Goal: Task Accomplishment & Management: Complete application form

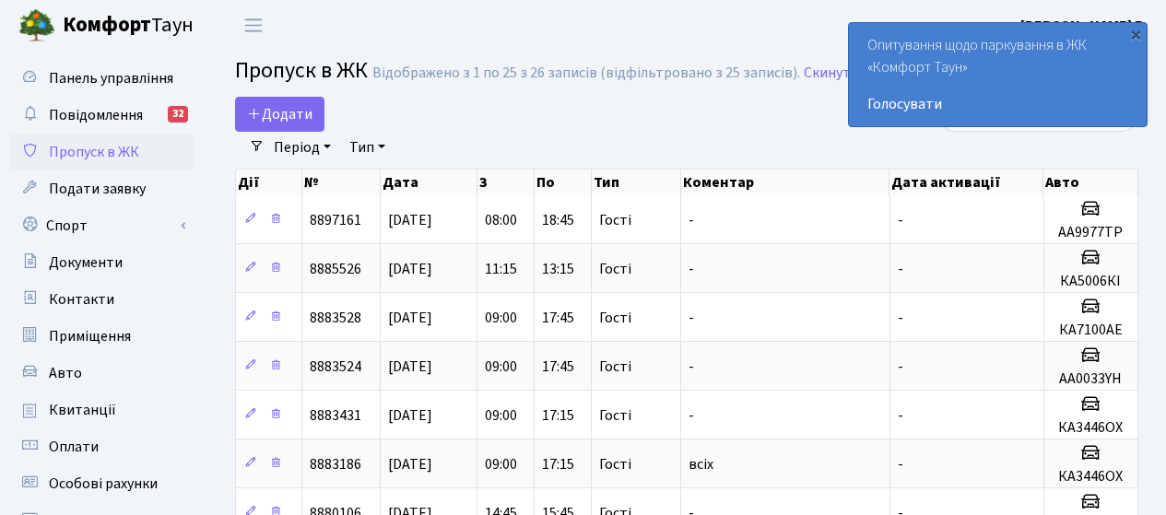
select select "25"
click at [293, 108] on span "Додати" at bounding box center [279, 114] width 65 height 20
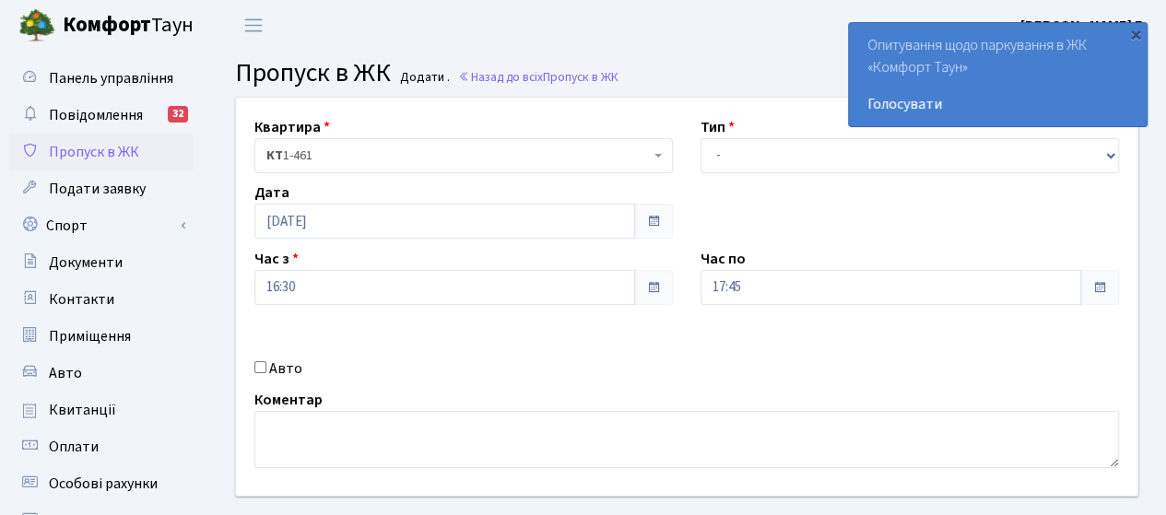
click at [277, 375] on label "Авто" at bounding box center [285, 369] width 33 height 22
click at [266, 373] on input "Авто" at bounding box center [260, 367] width 12 height 12
checkbox input "true"
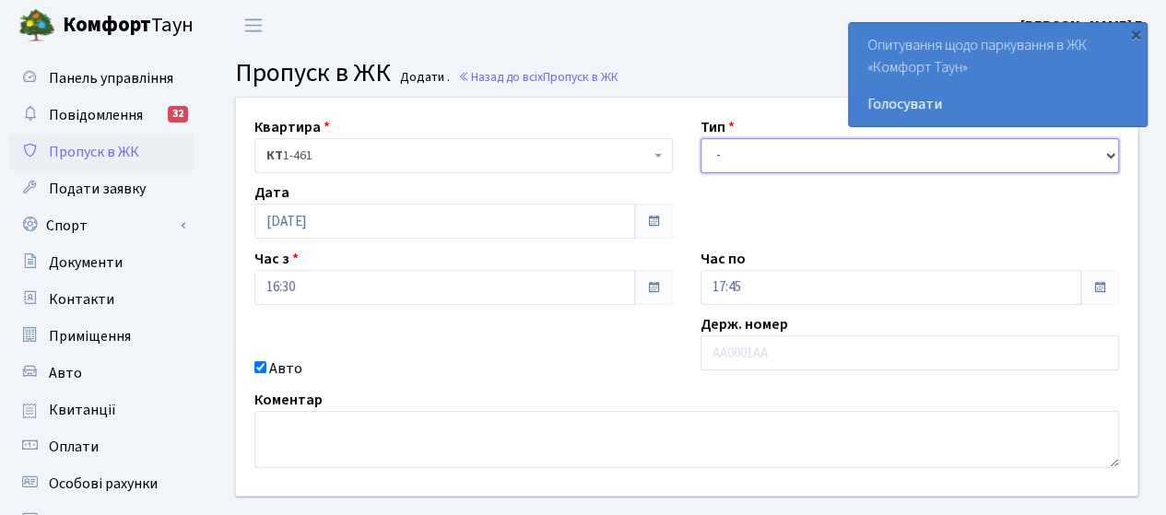
click at [752, 143] on select "- Доставка Таксі Гості Сервіс" at bounding box center [909, 155] width 418 height 35
select select "3"
click at [700, 138] on select "- Доставка Таксі Гості Сервіс" at bounding box center [909, 155] width 418 height 35
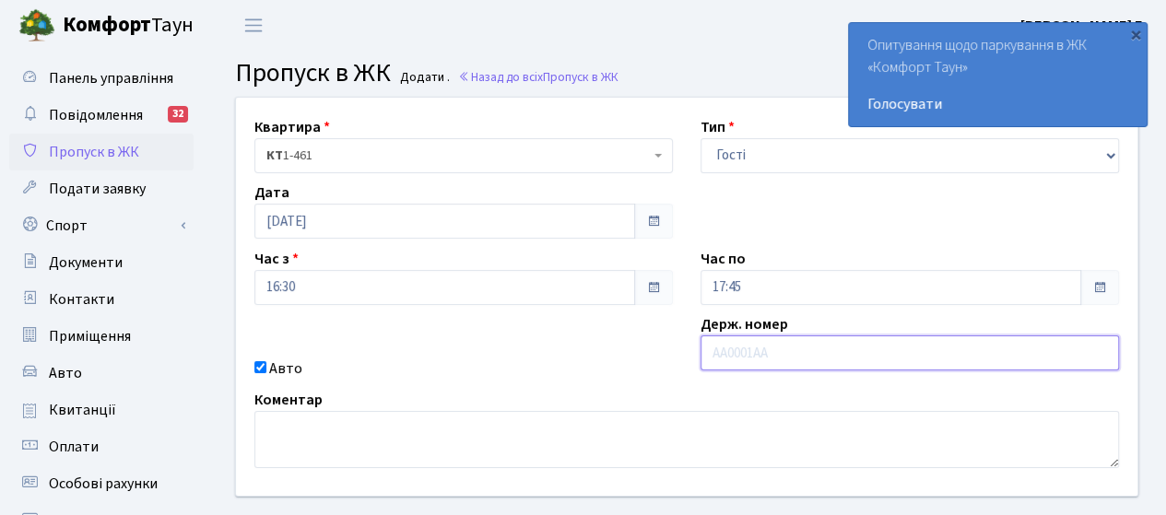
click at [735, 357] on input "text" at bounding box center [909, 352] width 418 height 35
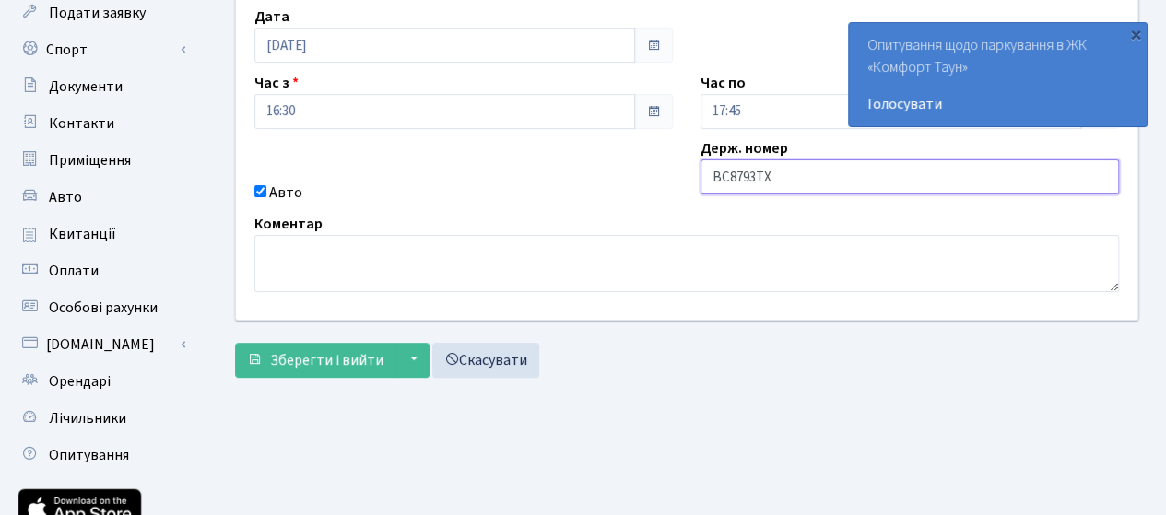
scroll to position [184, 0]
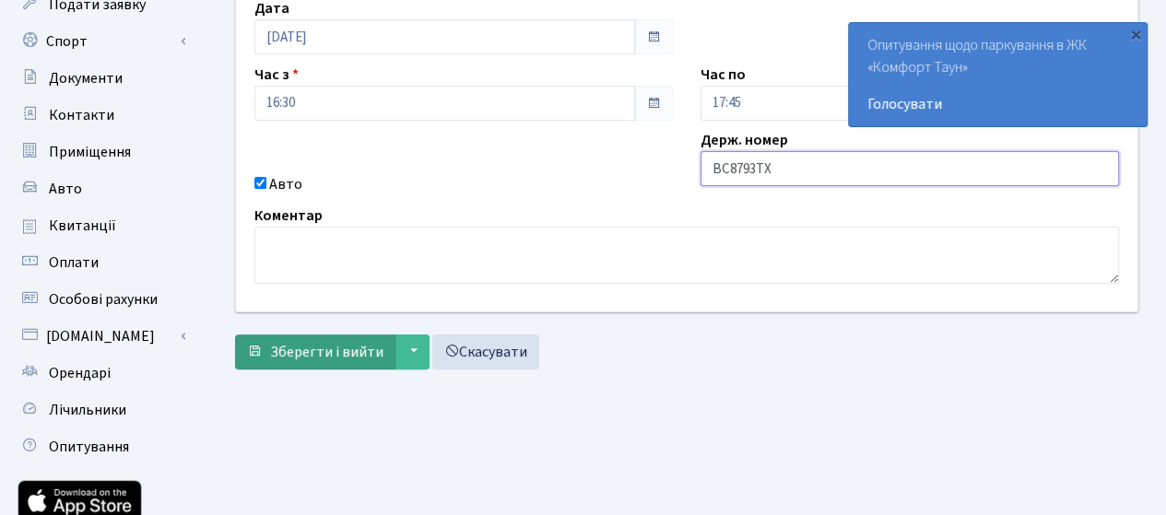
type input "ВС8793ТХ"
click at [289, 352] on span "Зберегти і вийти" at bounding box center [326, 352] width 113 height 20
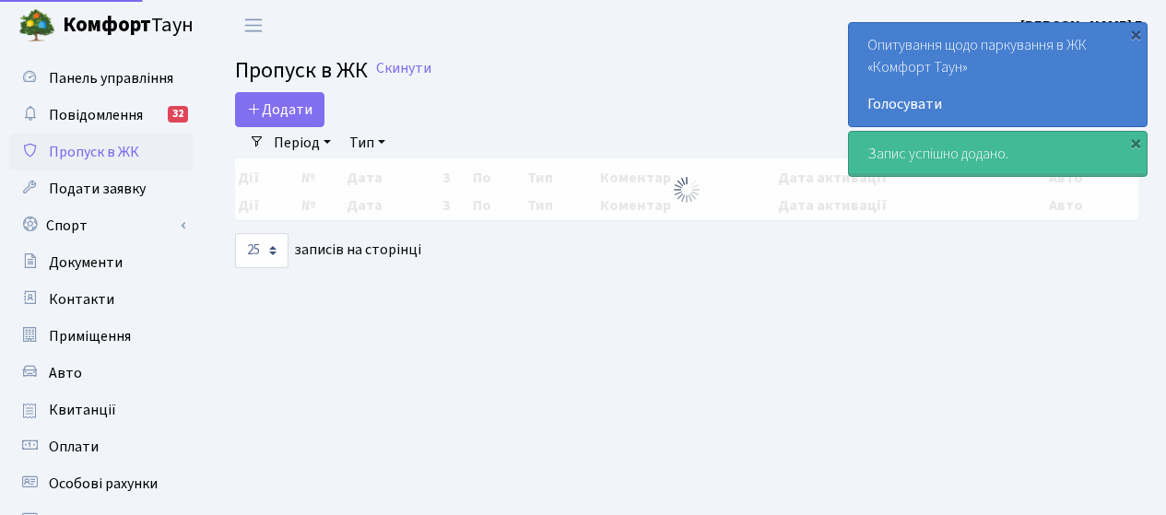
select select "25"
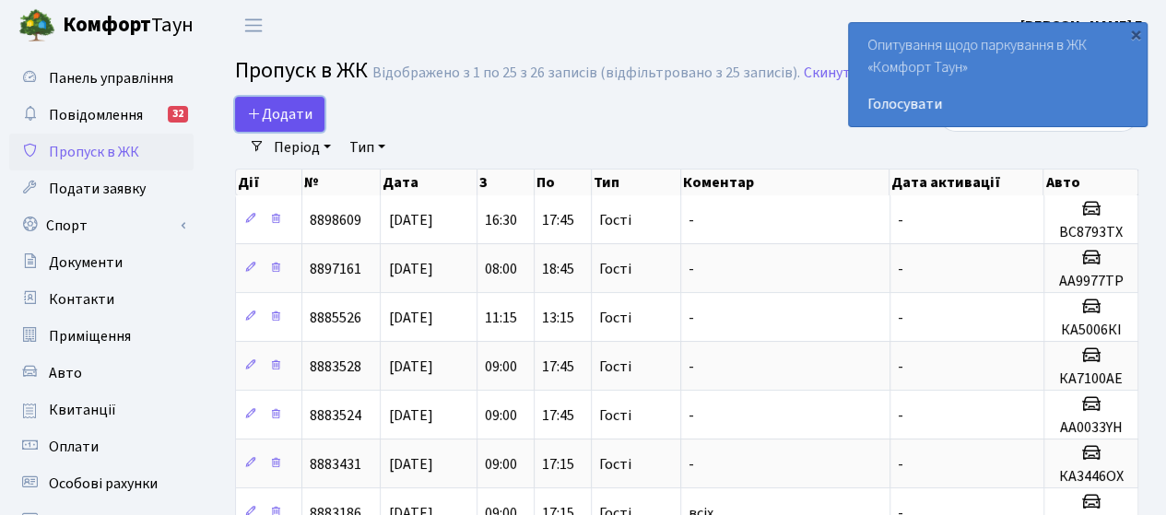
click at [280, 119] on span "Додати" at bounding box center [279, 114] width 65 height 20
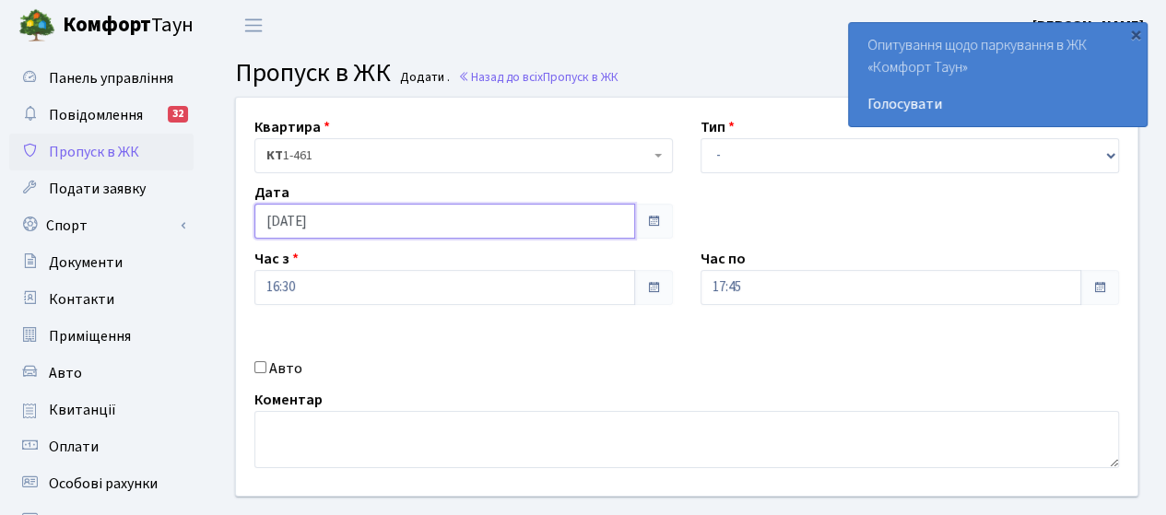
click at [475, 228] on input "[DATE]" at bounding box center [444, 221] width 381 height 35
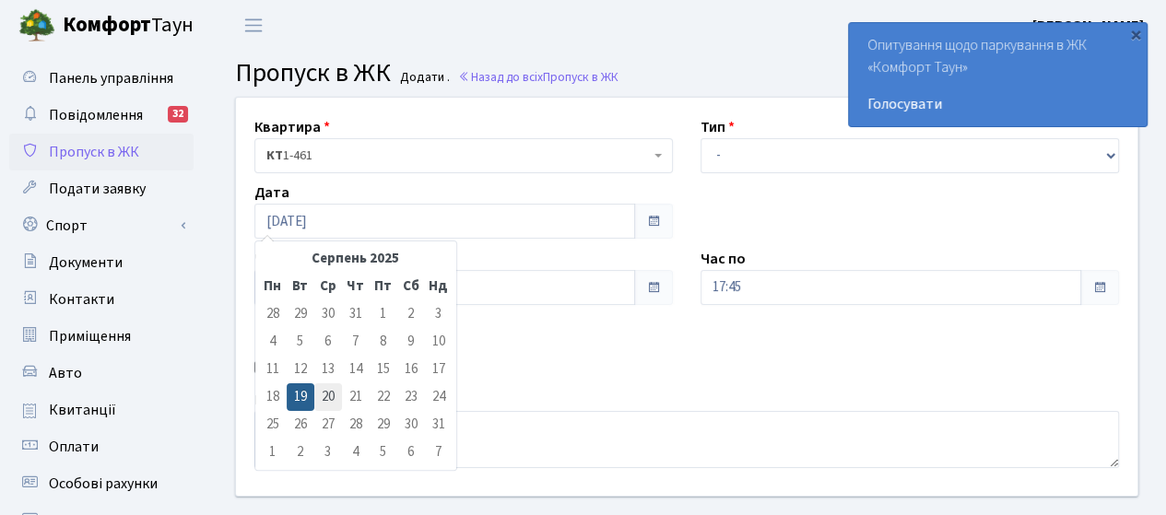
click at [323, 392] on td "20" at bounding box center [328, 397] width 28 height 28
type input "[DATE]"
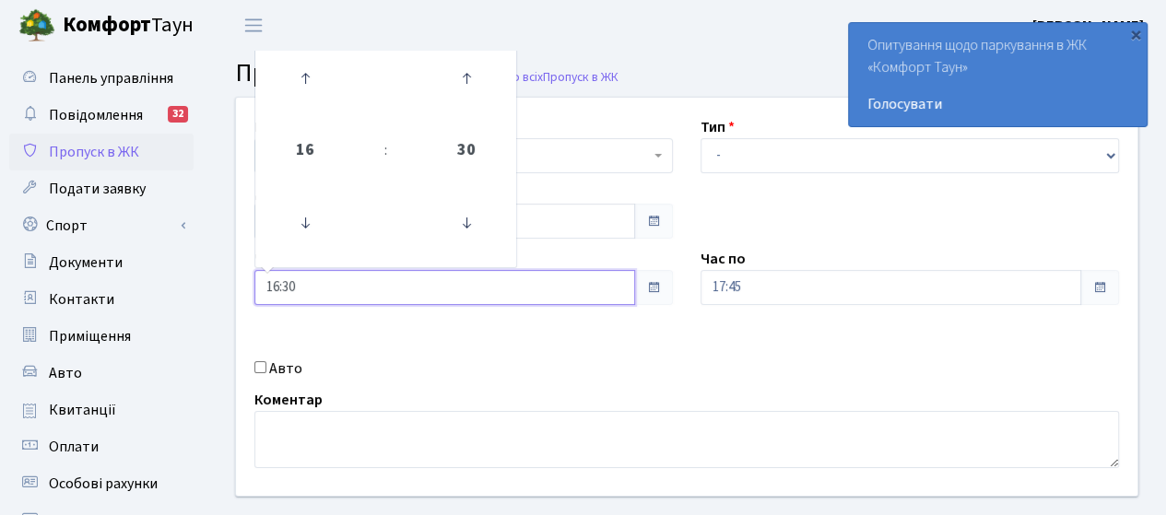
drag, startPoint x: 579, startPoint y: 292, endPoint x: 565, endPoint y: 296, distance: 14.3
click at [579, 292] on input "16:30" at bounding box center [444, 287] width 381 height 35
click at [299, 224] on icon at bounding box center [305, 223] width 50 height 50
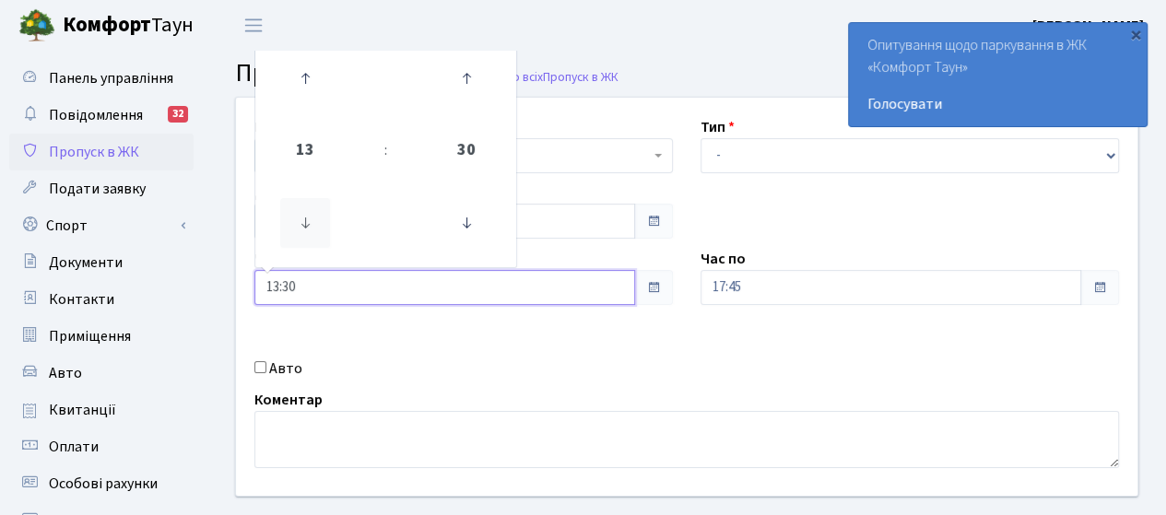
click at [299, 224] on icon at bounding box center [305, 223] width 50 height 50
click at [306, 229] on icon at bounding box center [305, 223] width 50 height 50
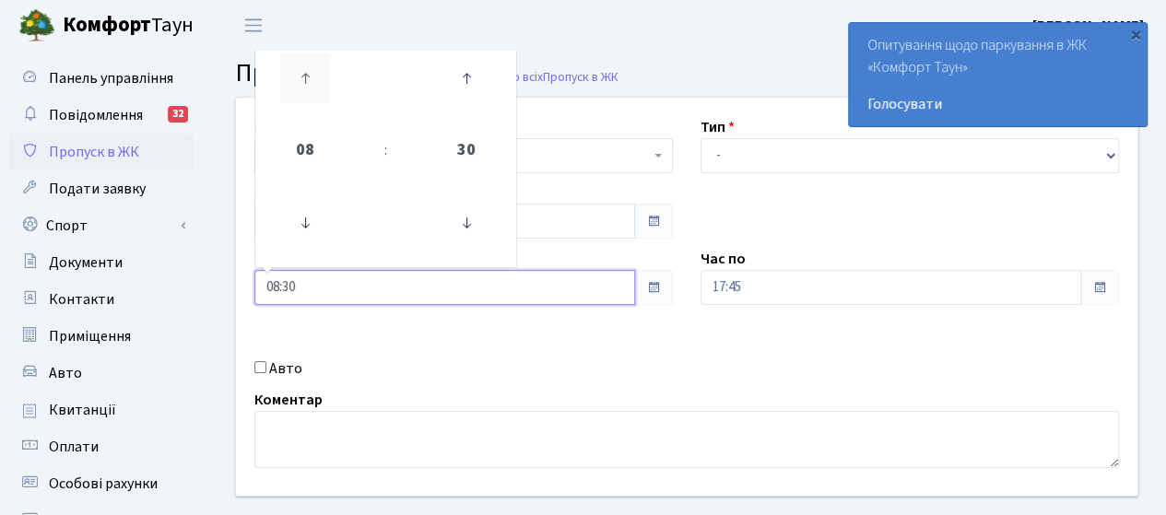
click at [300, 86] on icon at bounding box center [305, 78] width 50 height 50
type input "09:30"
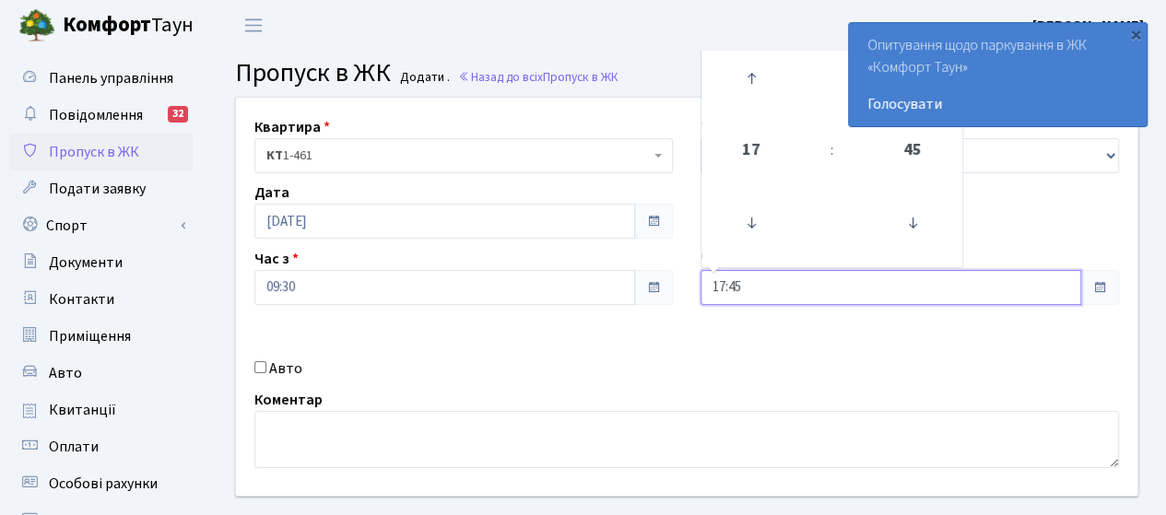
click at [778, 292] on input "17:45" at bounding box center [890, 287] width 381 height 35
click at [664, 381] on div "Квартира <b>КТ</b>&nbsp;&nbsp;&nbsp;&nbsp;1-461 КТ 1-461 Тип - Доставка Таксі Г…" at bounding box center [686, 297] width 929 height 398
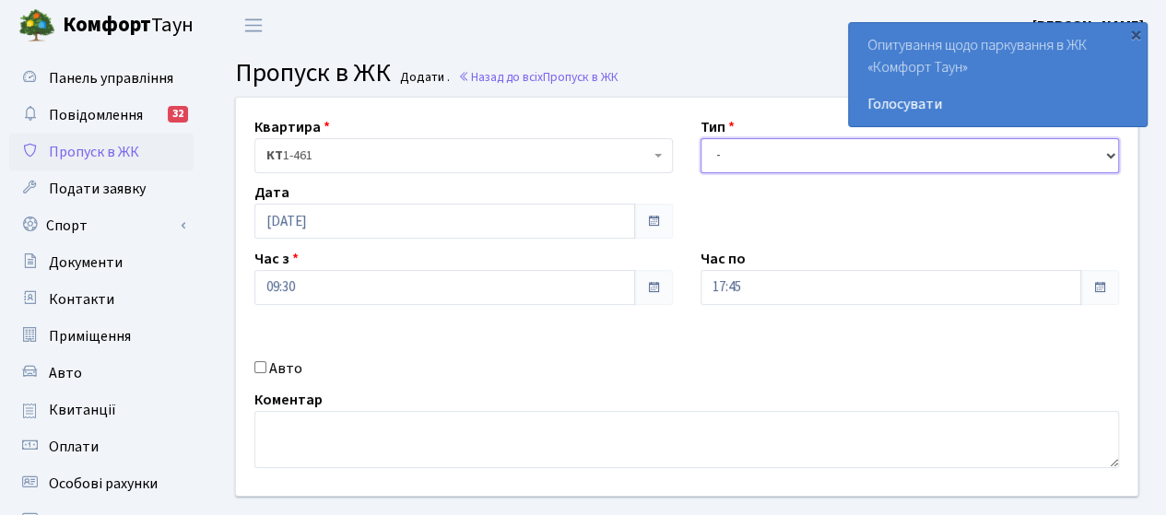
click at [741, 158] on select "- Доставка Таксі Гості Сервіс" at bounding box center [909, 155] width 418 height 35
select select "3"
click at [700, 138] on select "- Доставка Таксі Гості Сервіс" at bounding box center [909, 155] width 418 height 35
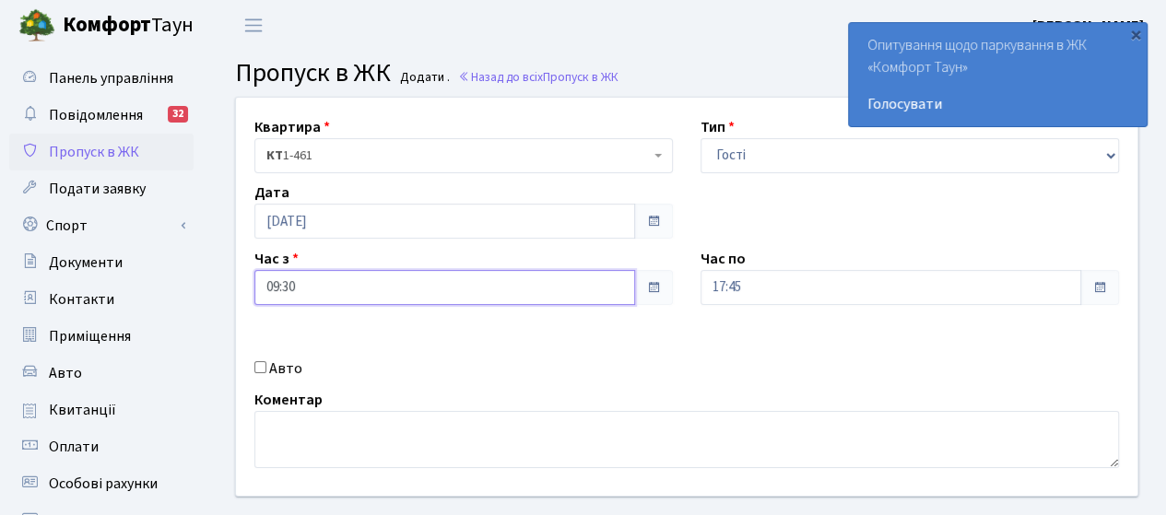
click at [437, 288] on input "09:30" at bounding box center [444, 287] width 381 height 35
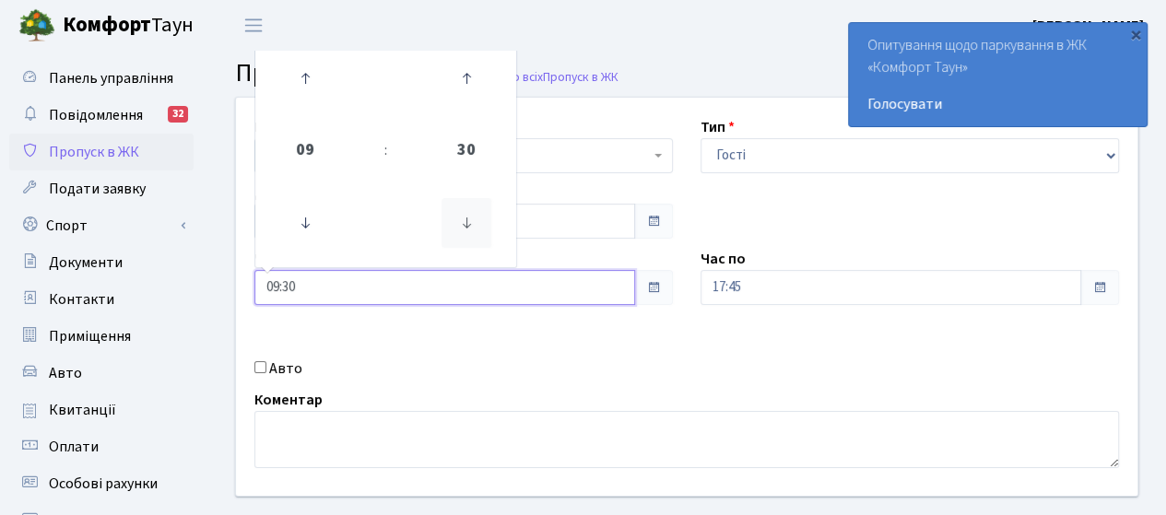
click at [477, 230] on icon at bounding box center [466, 223] width 50 height 50
type input "09:00"
click at [473, 374] on div "Авто" at bounding box center [463, 369] width 446 height 22
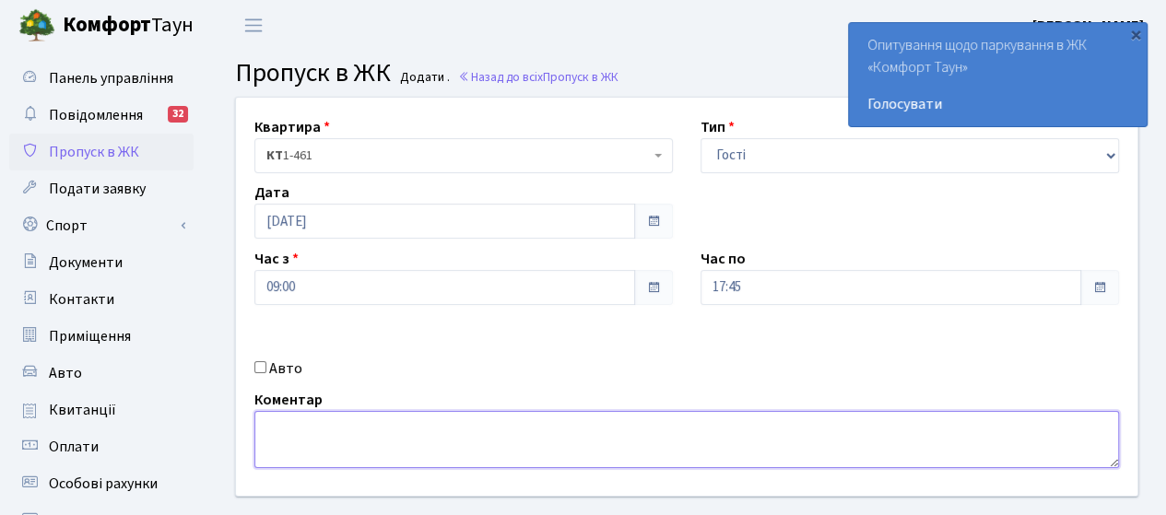
click at [404, 447] on textarea at bounding box center [686, 439] width 864 height 57
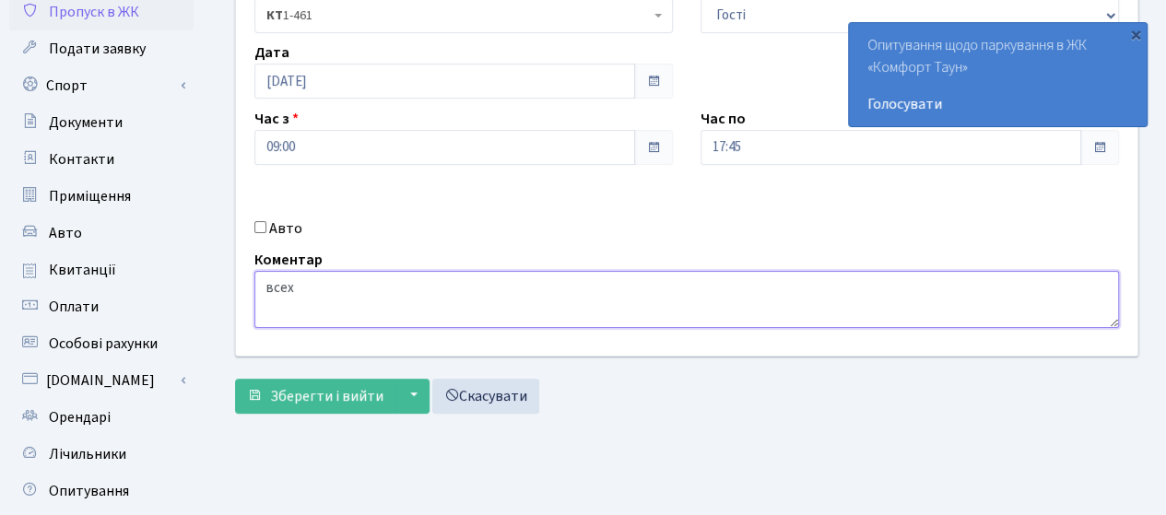
scroll to position [184, 0]
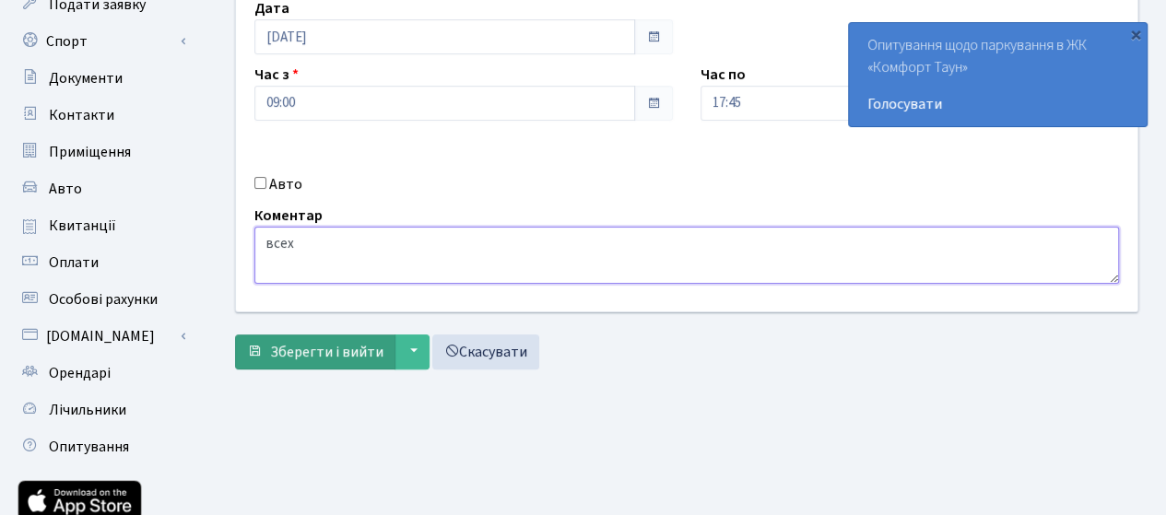
type textarea "всех"
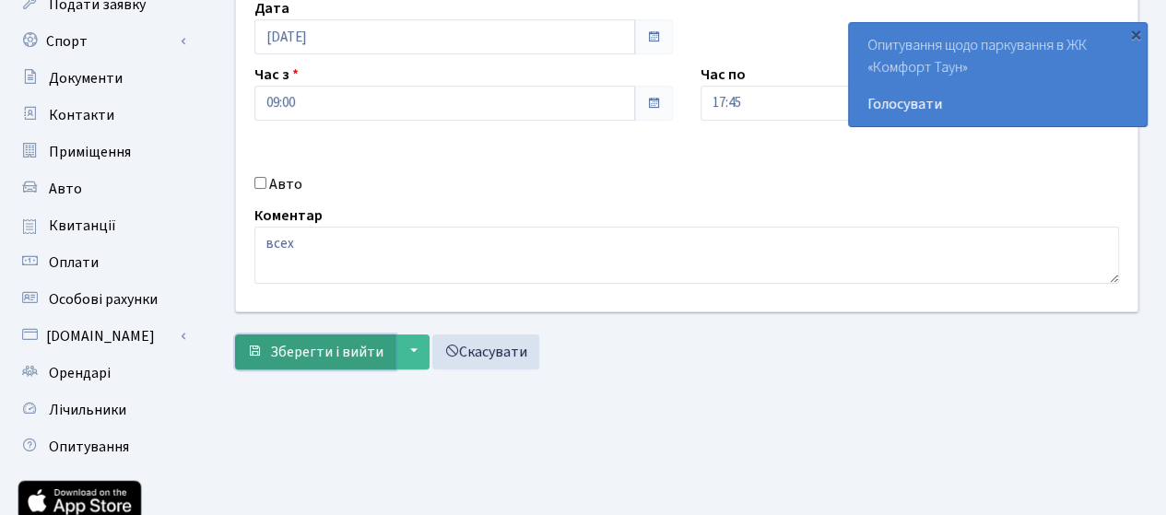
click at [354, 342] on span "Зберегти і вийти" at bounding box center [326, 352] width 113 height 20
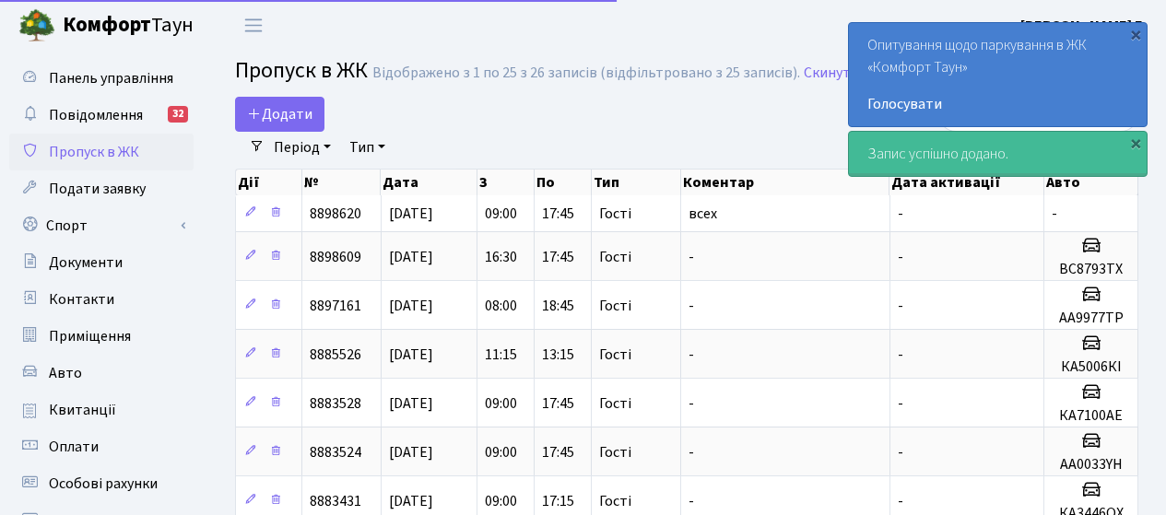
select select "25"
